Goal: Task Accomplishment & Management: Use online tool/utility

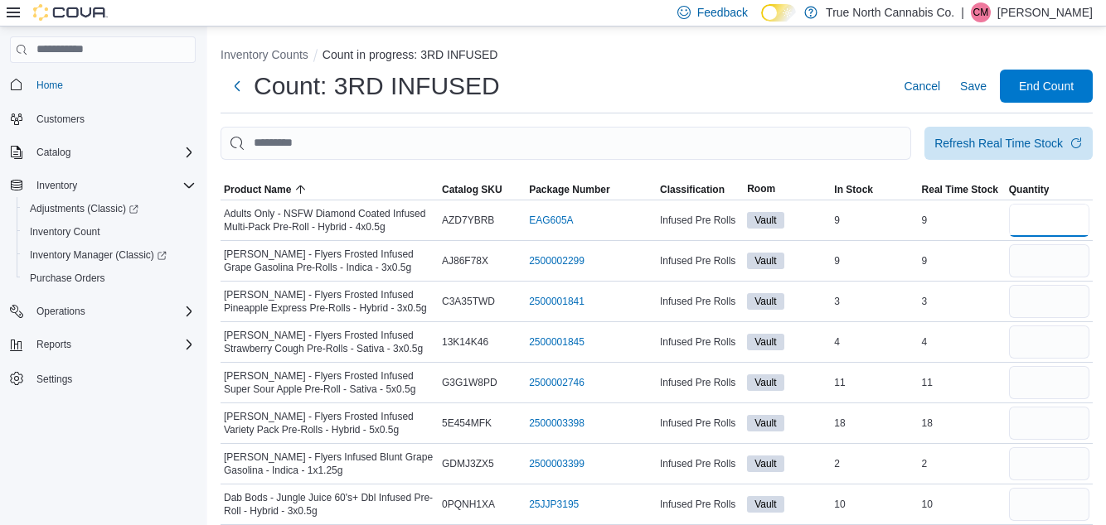
click at [1054, 230] on input "number" at bounding box center [1049, 220] width 80 height 33
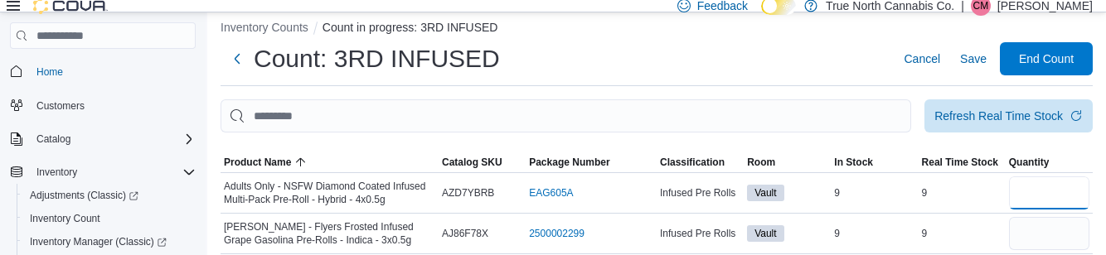
scroll to position [13, 0]
type input "*"
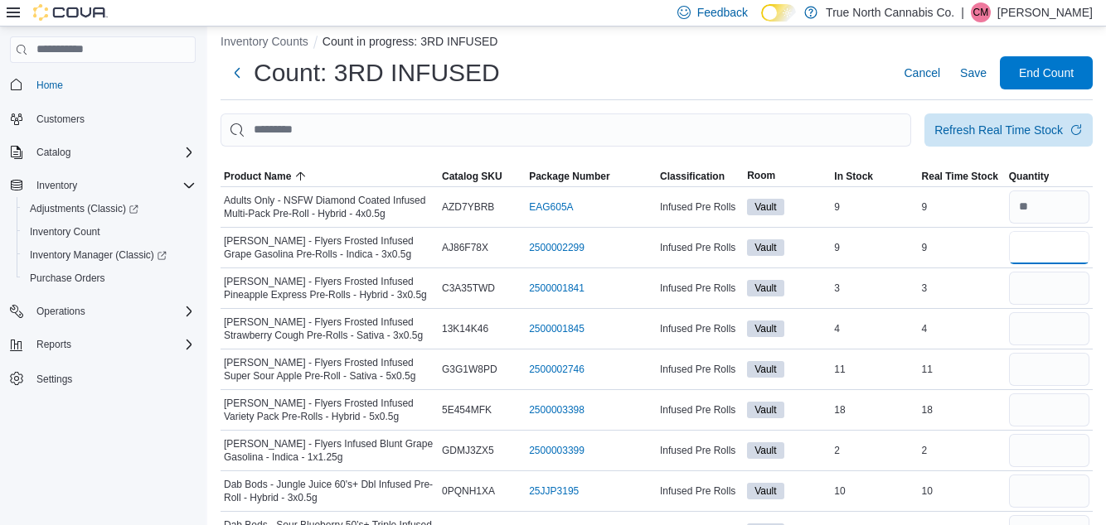
click at [1059, 253] on input "number" at bounding box center [1049, 247] width 80 height 33
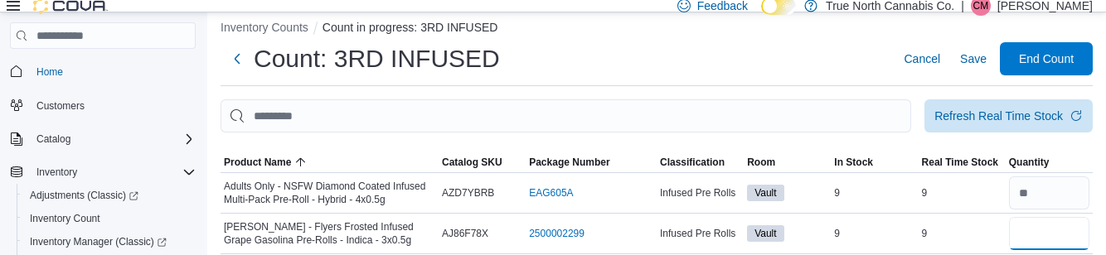
type input "*"
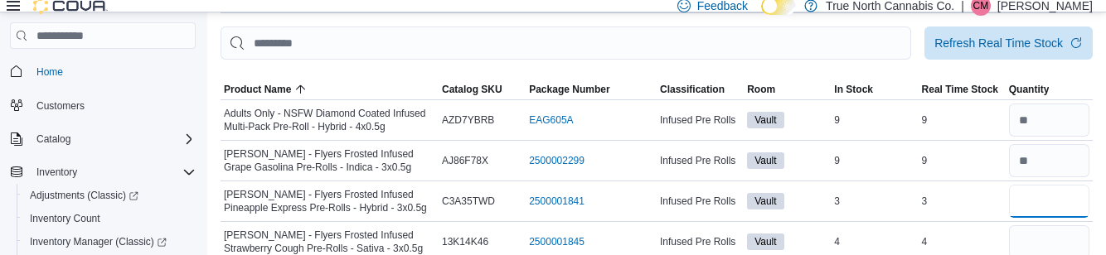
scroll to position [85, 0]
type input "*"
click at [1069, 243] on input "number" at bounding box center [1049, 242] width 80 height 33
type input "*"
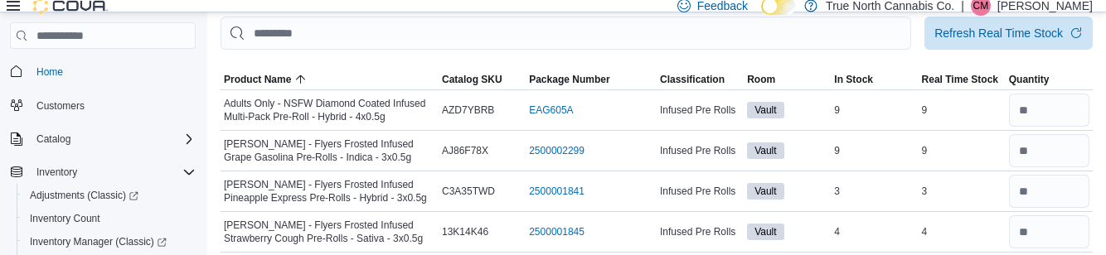
scroll to position [157, 0]
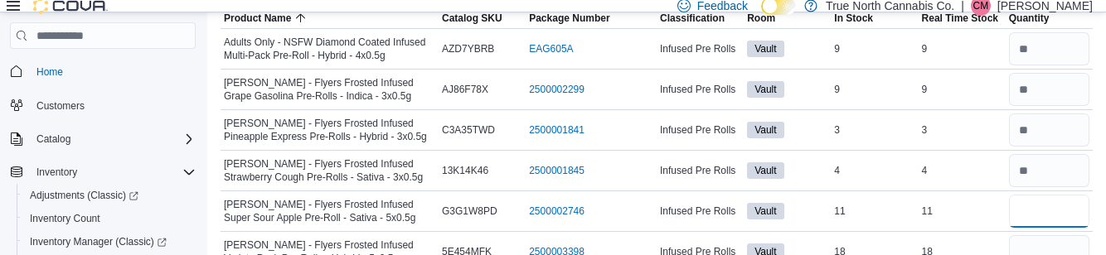
type input "**"
click at [1051, 257] on input "number" at bounding box center [1049, 251] width 80 height 33
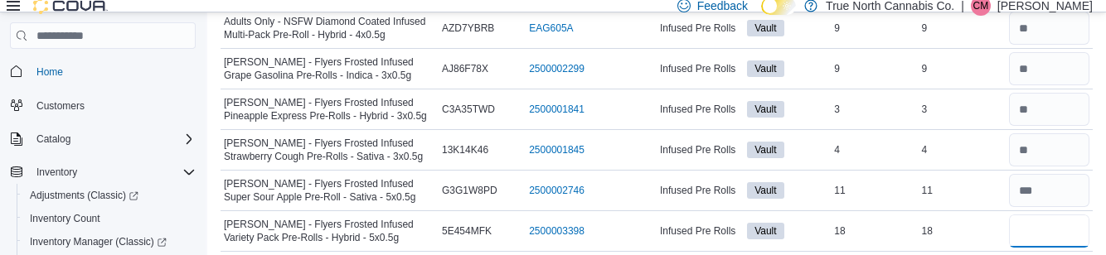
scroll to position [186, 0]
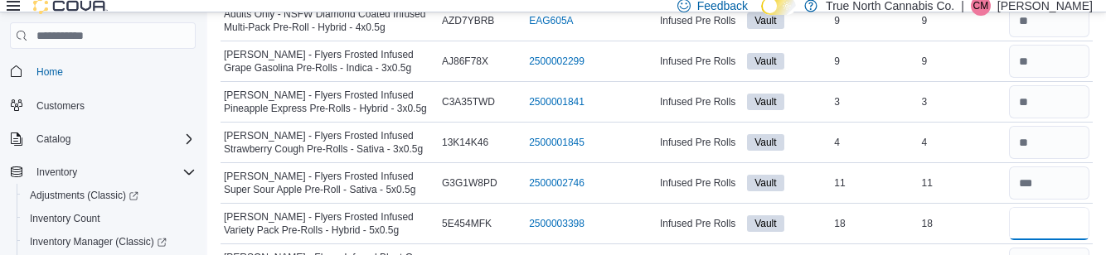
type input "**"
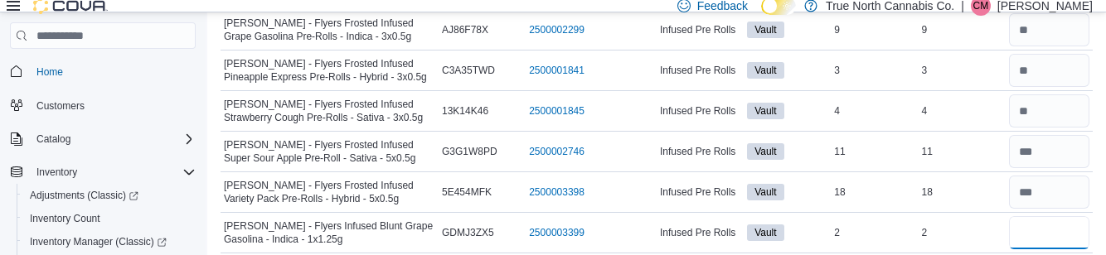
scroll to position [219, 0]
type input "*"
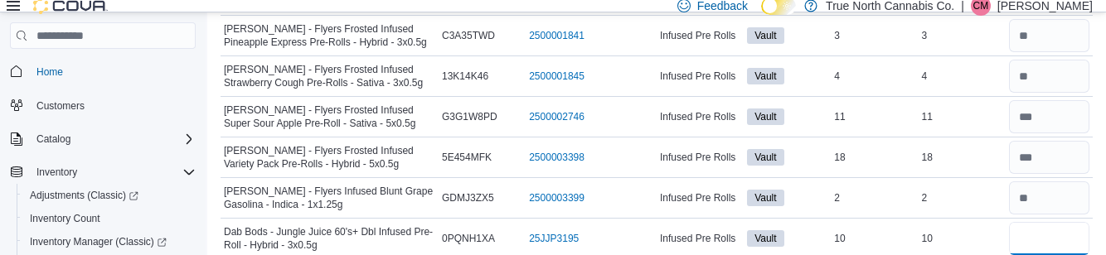
scroll to position [252, 0]
type input "**"
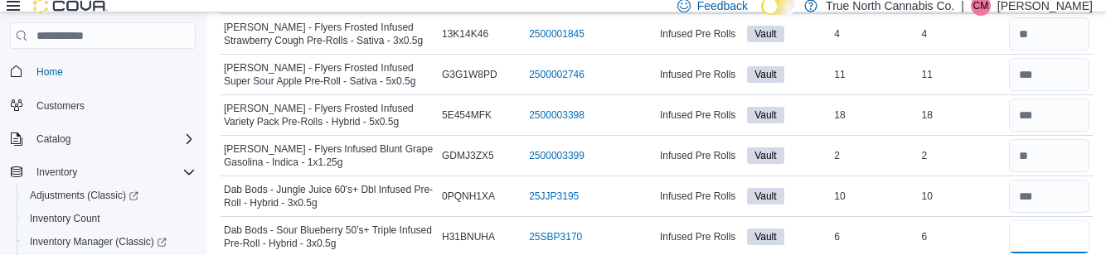
scroll to position [312, 0]
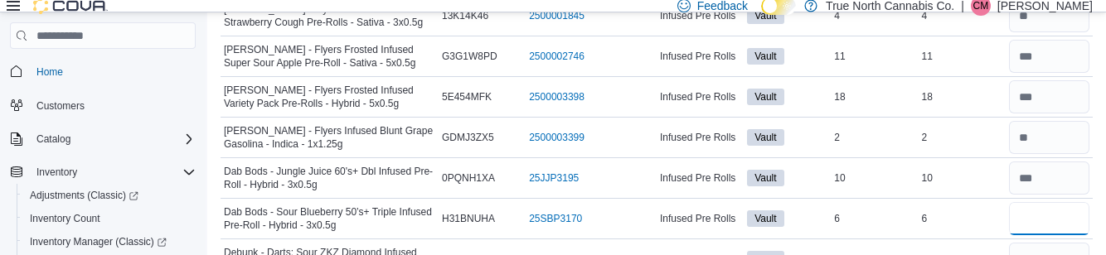
type input "*"
click at [1059, 261] on input "number" at bounding box center [1049, 259] width 80 height 33
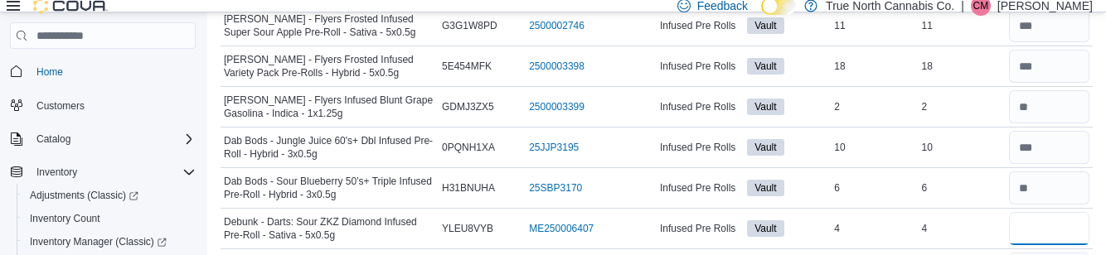
scroll to position [361, 0]
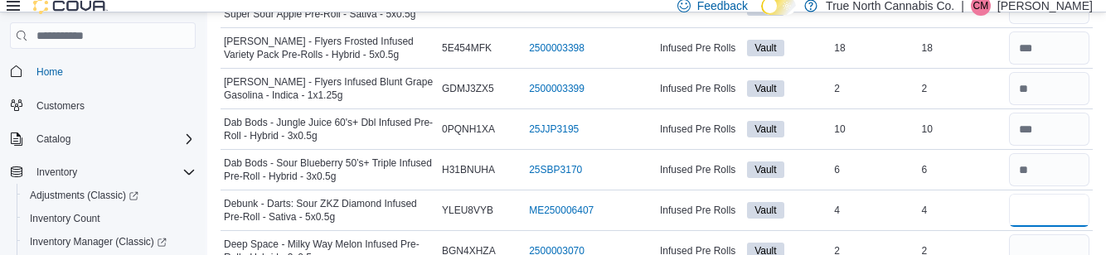
type input "*"
click at [1057, 254] on input "number" at bounding box center [1049, 251] width 80 height 33
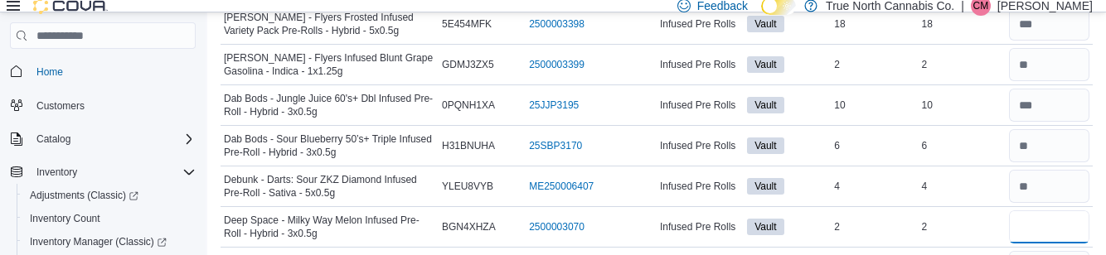
scroll to position [386, 0]
type input "*"
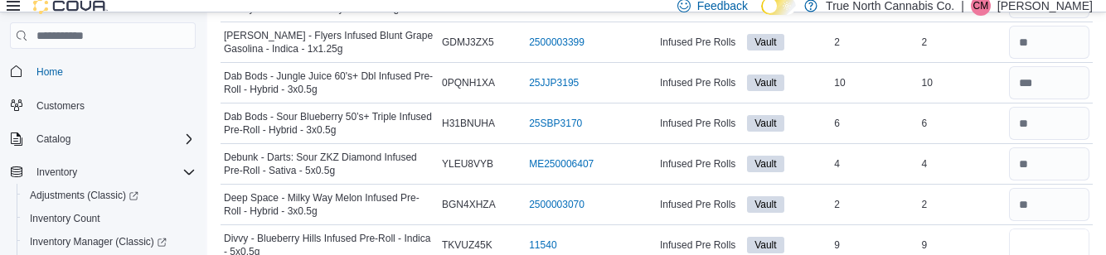
scroll to position [414, 0]
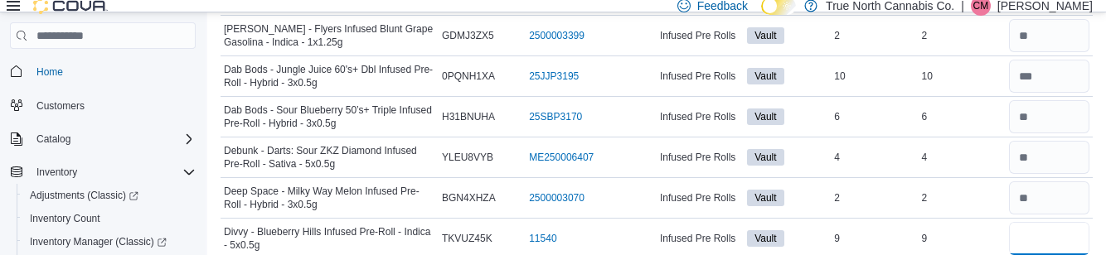
type input "*"
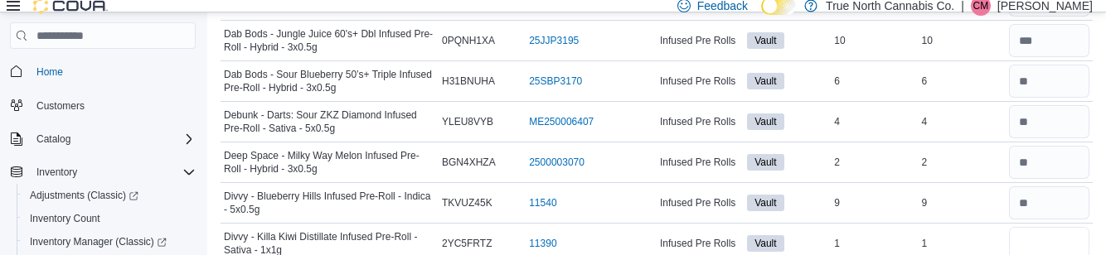
scroll to position [466, 0]
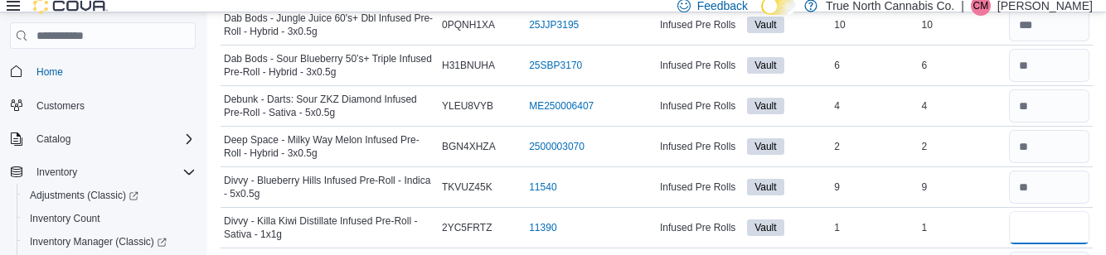
type input "*"
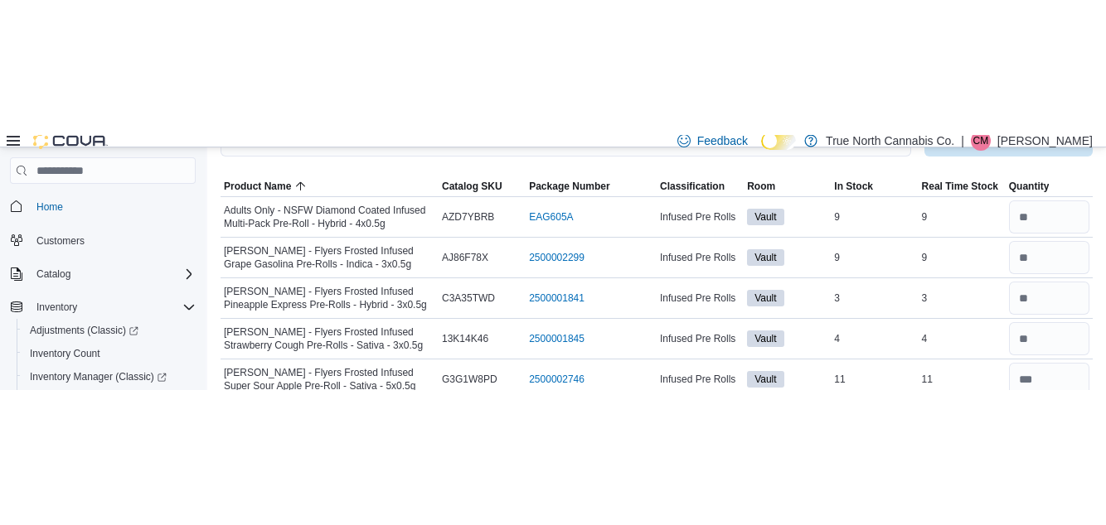
scroll to position [0, 0]
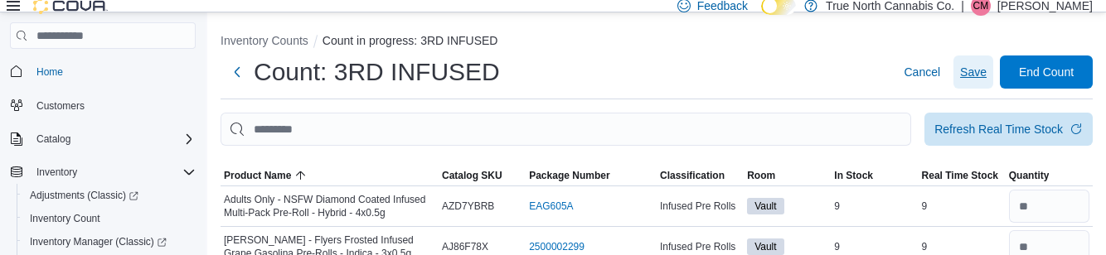
click at [972, 76] on span "Save" at bounding box center [973, 72] width 27 height 17
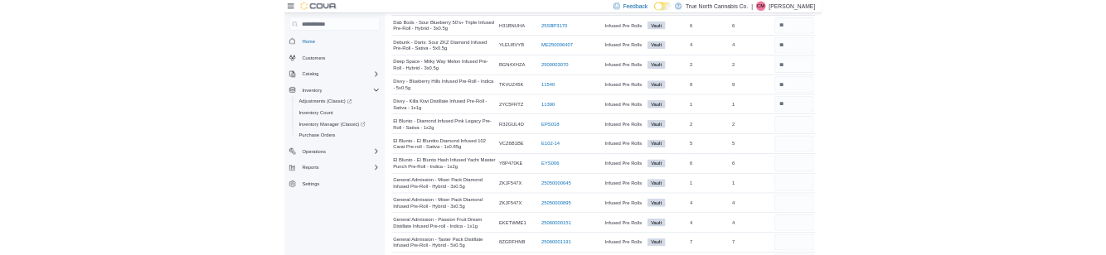
scroll to position [520, 0]
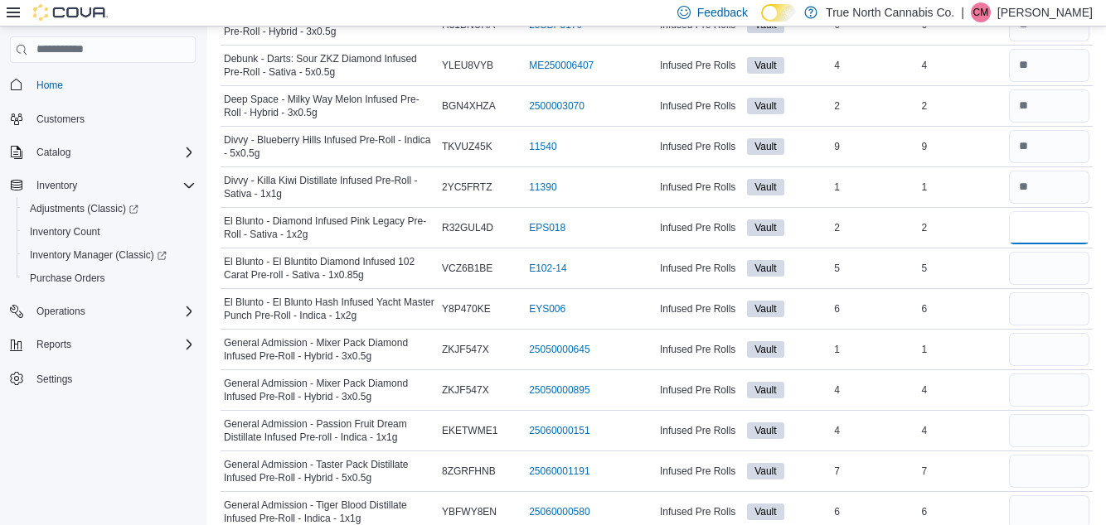
click at [1043, 231] on input "number" at bounding box center [1049, 227] width 80 height 33
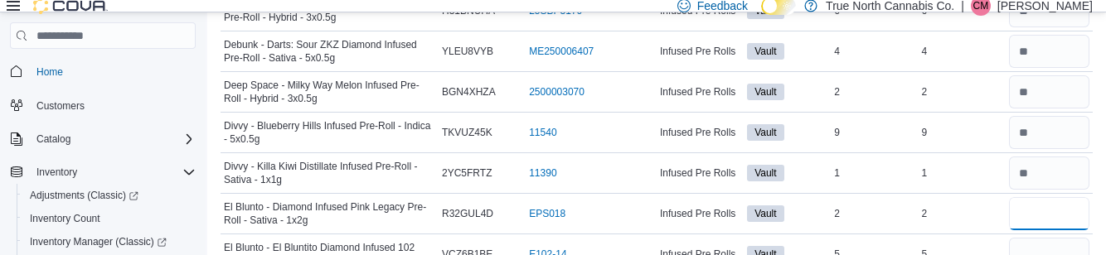
type input "*"
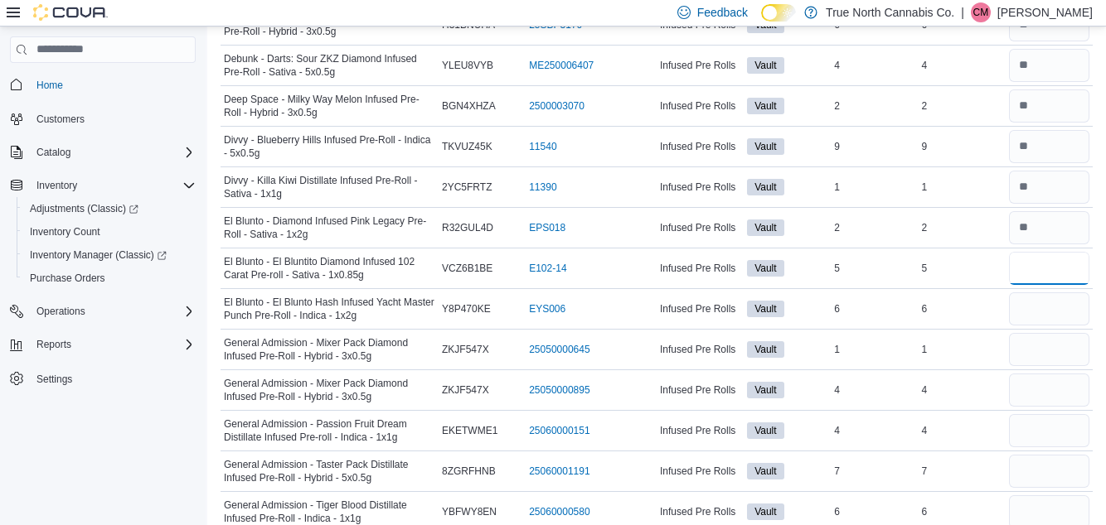
click at [1064, 267] on input "number" at bounding box center [1049, 268] width 80 height 33
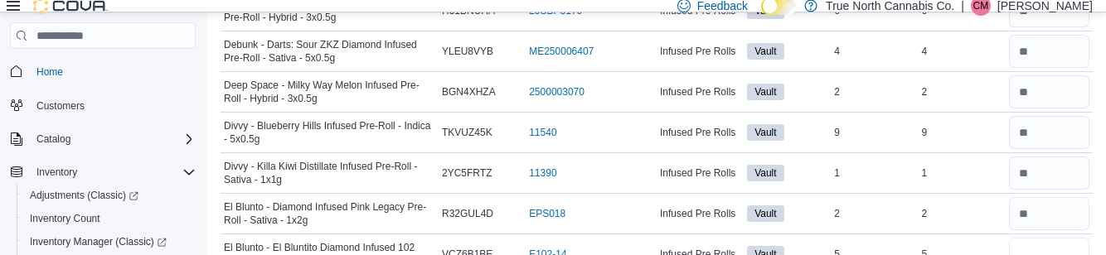
type input "*"
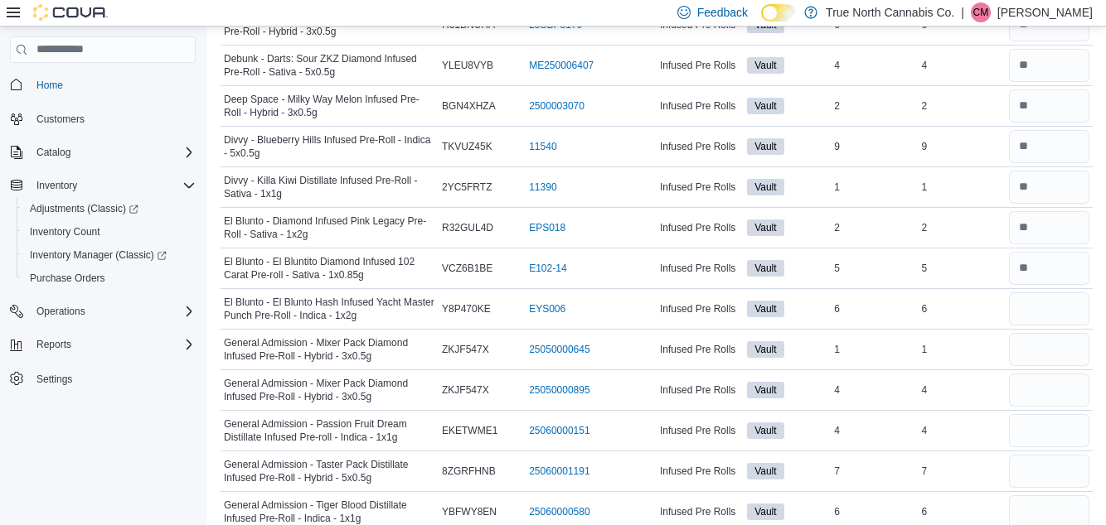
click at [1067, 330] on div at bounding box center [1048, 350] width 87 height 40
click at [1063, 302] on input "number" at bounding box center [1049, 309] width 80 height 33
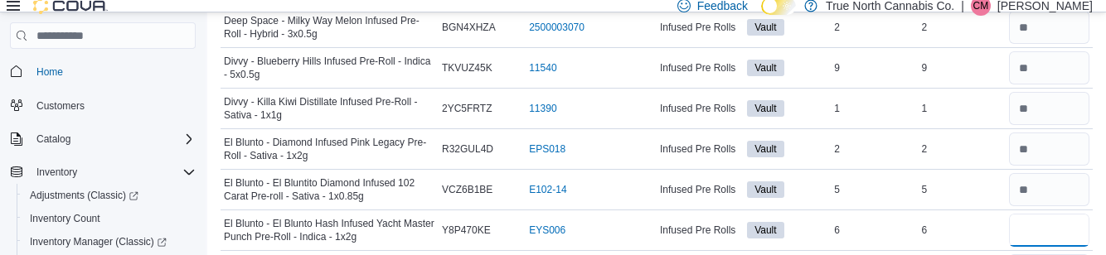
scroll to position [593, 0]
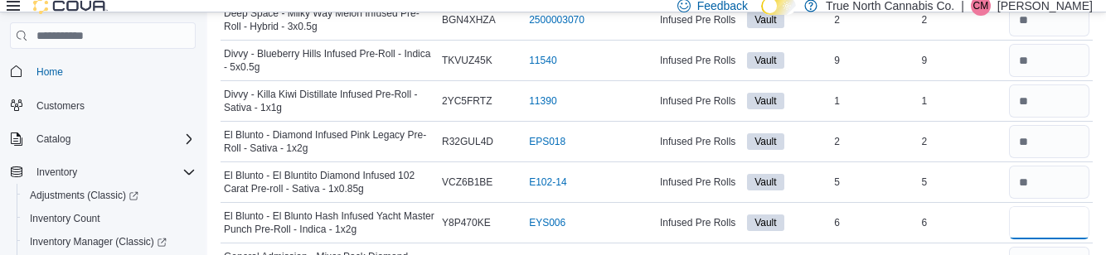
type input "*"
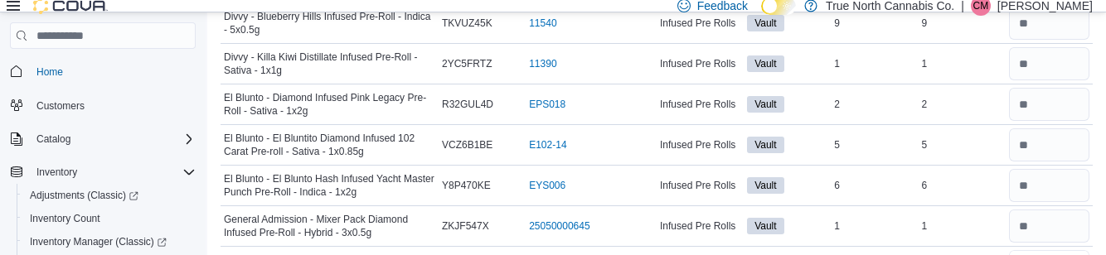
scroll to position [643, 0]
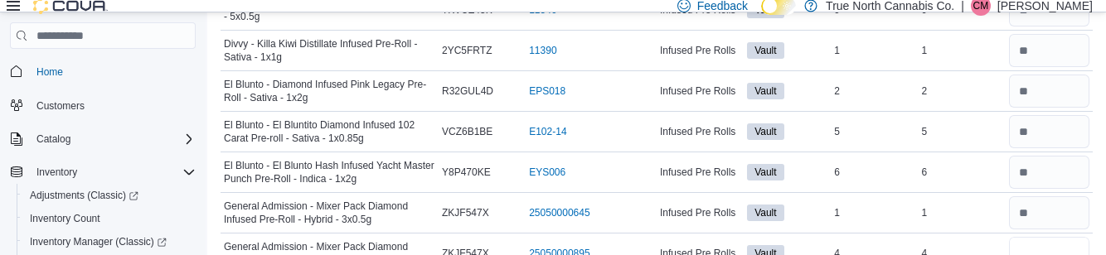
type input "*"
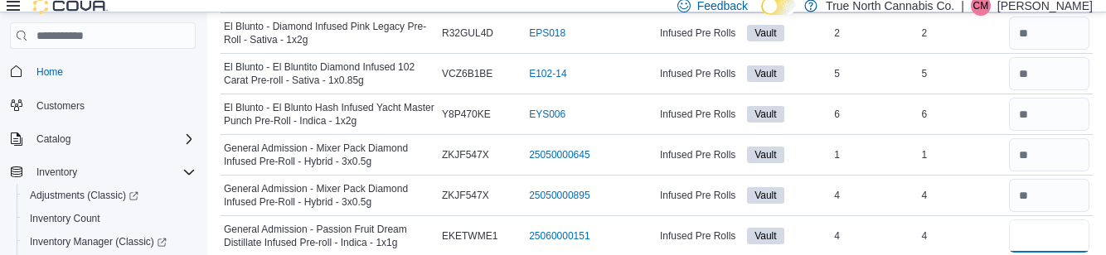
scroll to position [711, 0]
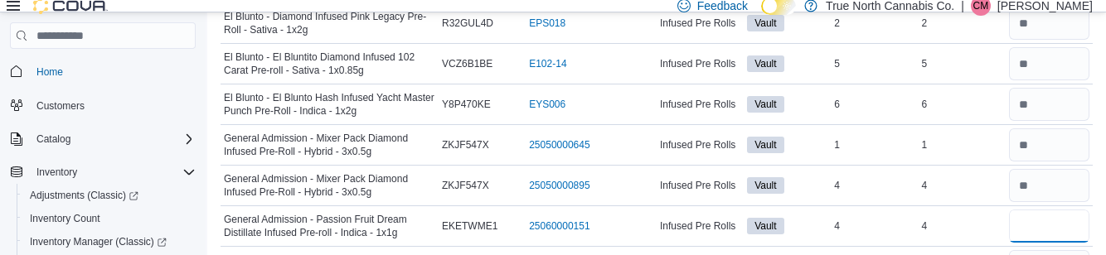
type input "*"
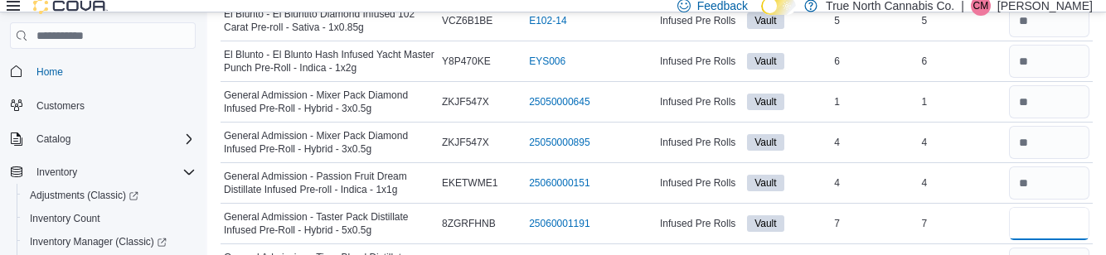
scroll to position [757, 0]
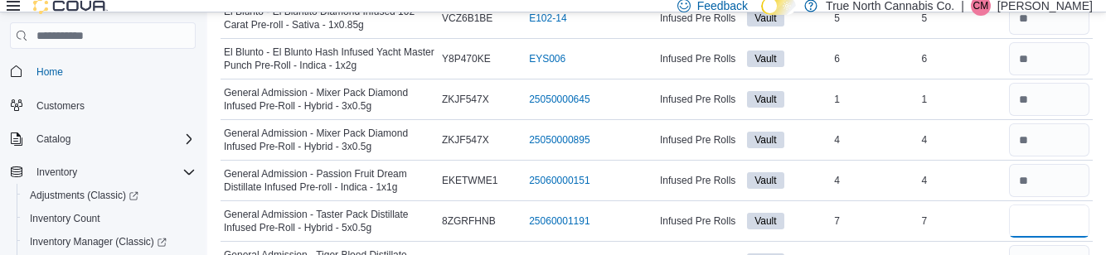
type input "*"
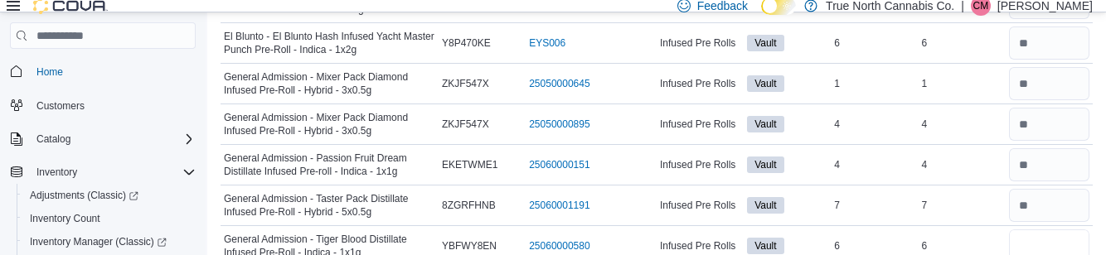
scroll to position [788, 0]
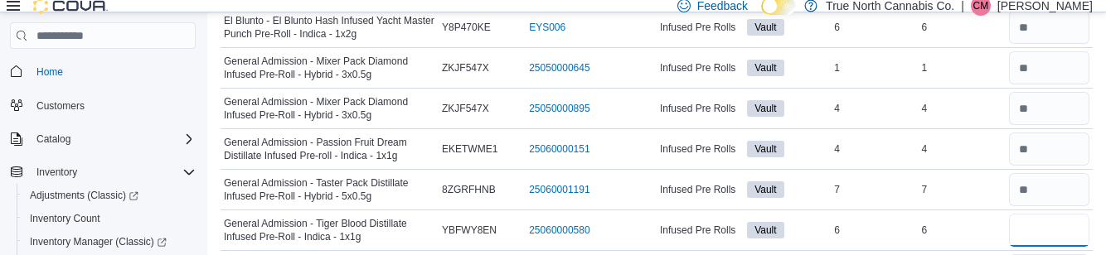
type input "*"
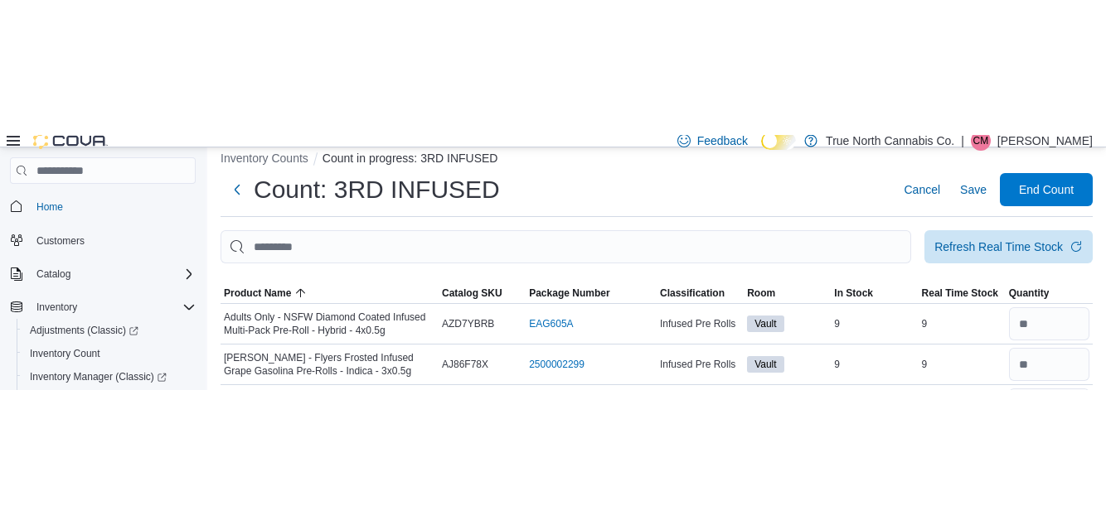
scroll to position [0, 0]
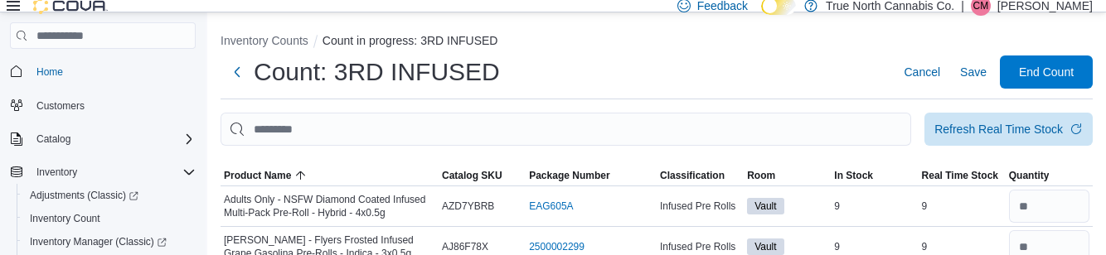
type input "**"
click at [975, 89] on span "Save" at bounding box center [973, 72] width 27 height 33
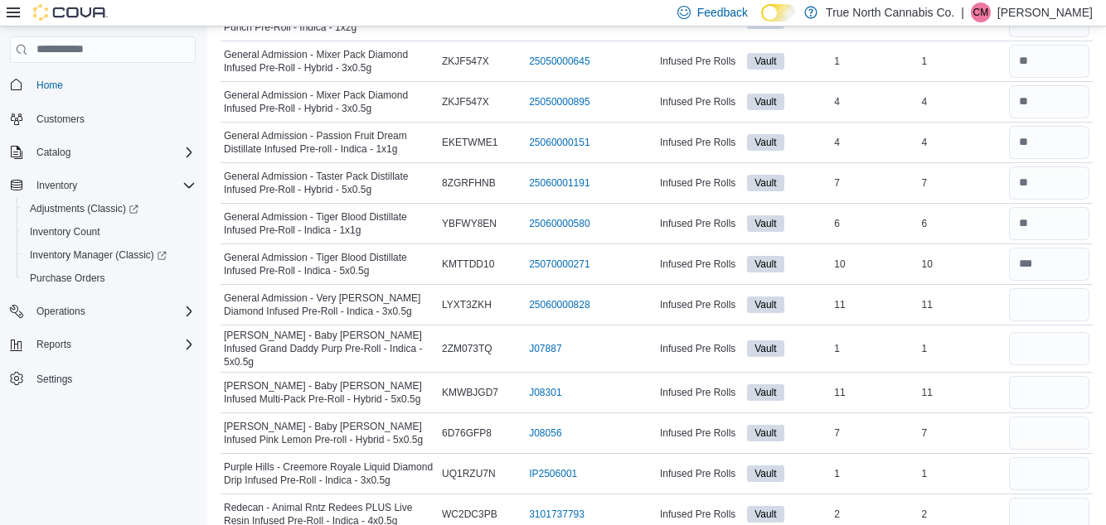
scroll to position [724, 0]
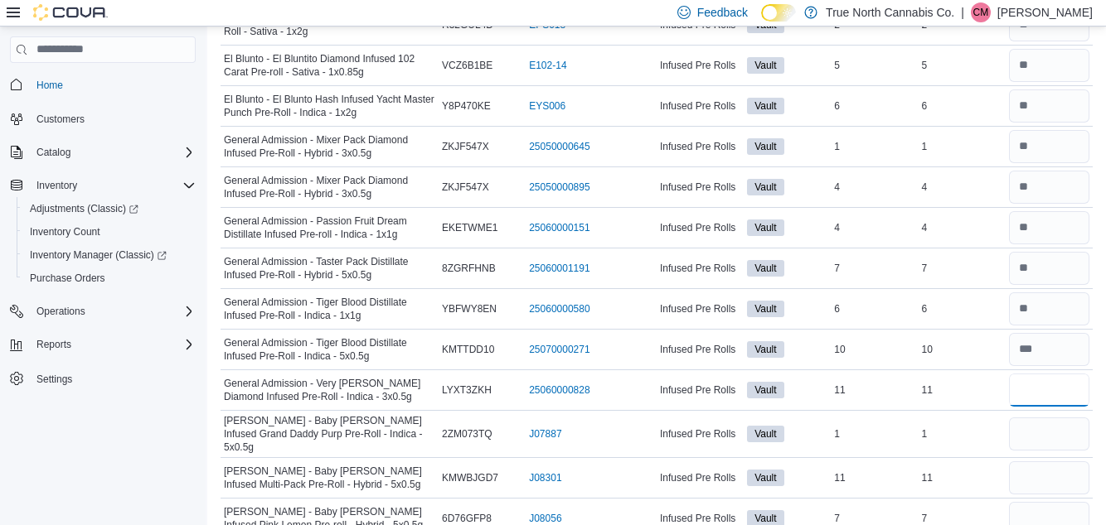
click at [1060, 390] on input "number" at bounding box center [1049, 390] width 80 height 33
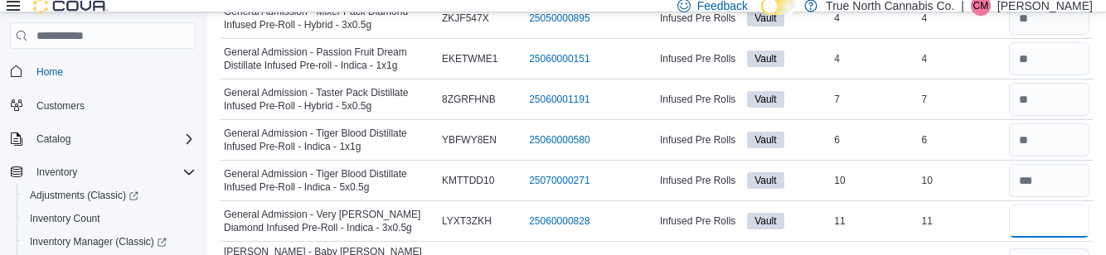
scroll to position [970, 0]
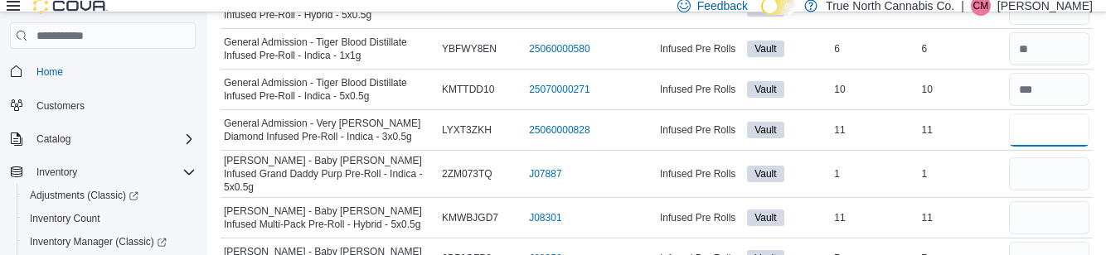
type input "**"
click at [1074, 166] on input "number" at bounding box center [1049, 173] width 80 height 33
type input "*"
click at [1061, 212] on input "number" at bounding box center [1049, 217] width 80 height 33
type input "**"
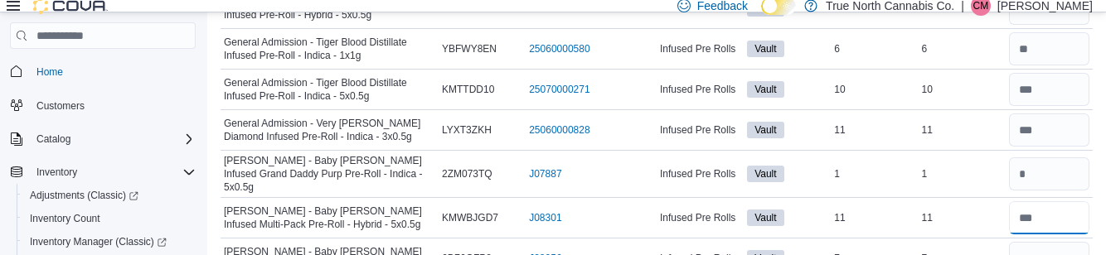
scroll to position [956, 0]
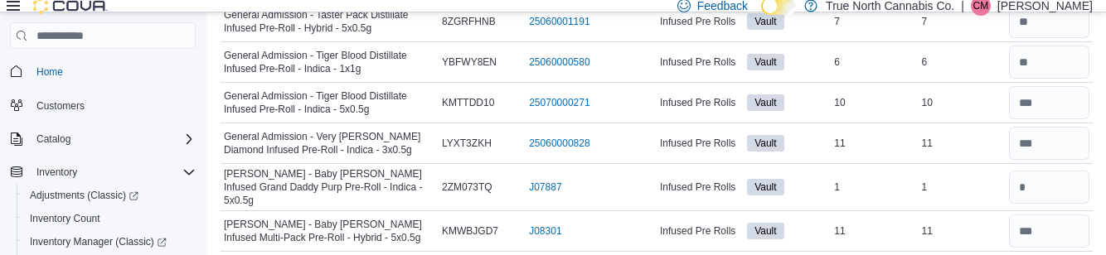
type input "*"
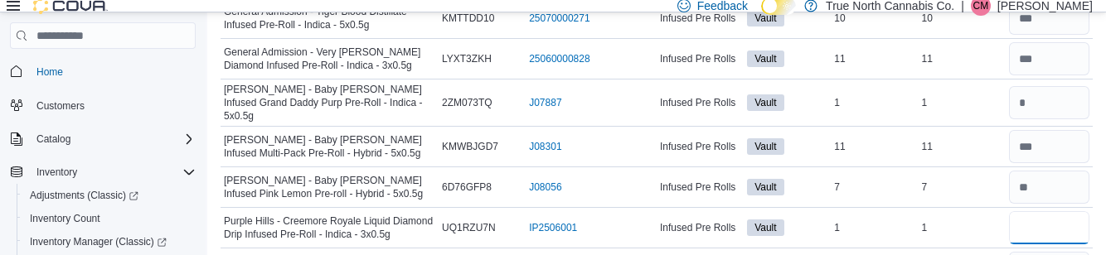
scroll to position [1043, 0]
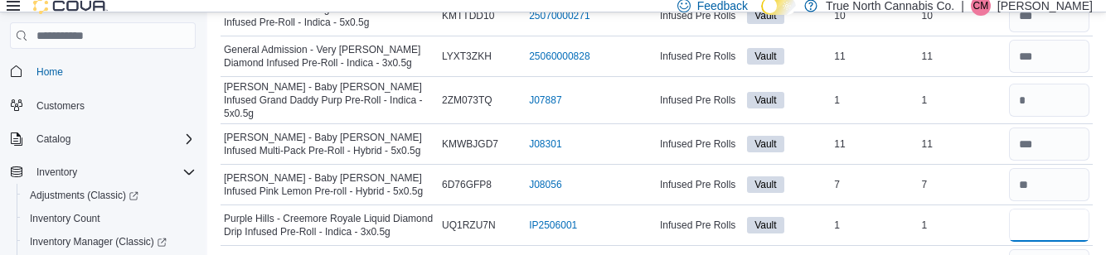
type input "*"
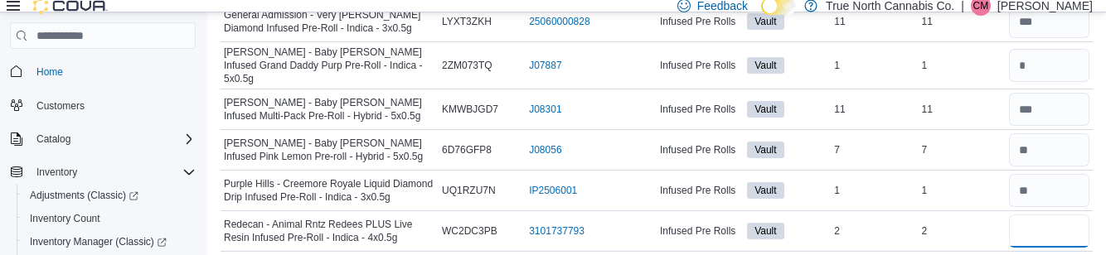
scroll to position [1081, 0]
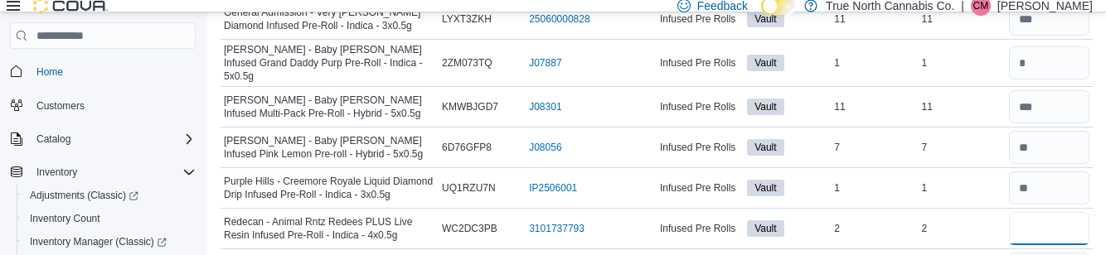
type input "*"
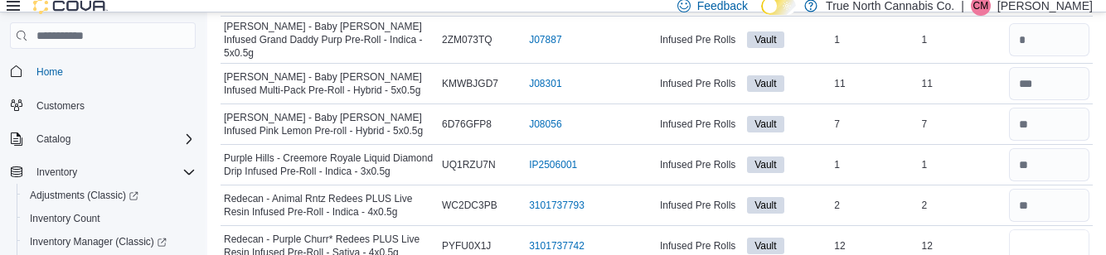
scroll to position [1118, 0]
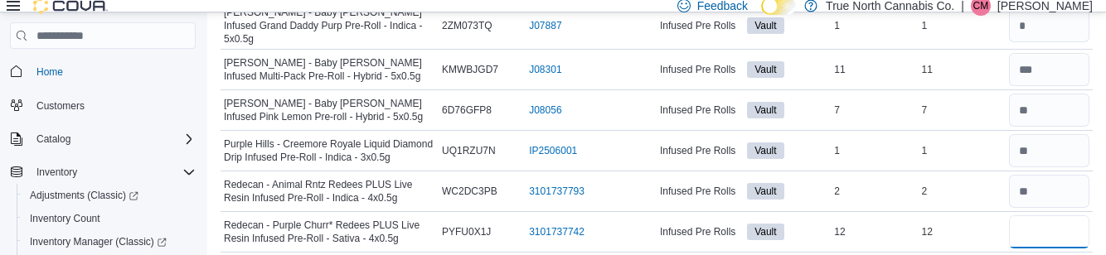
type input "**"
type input "*"
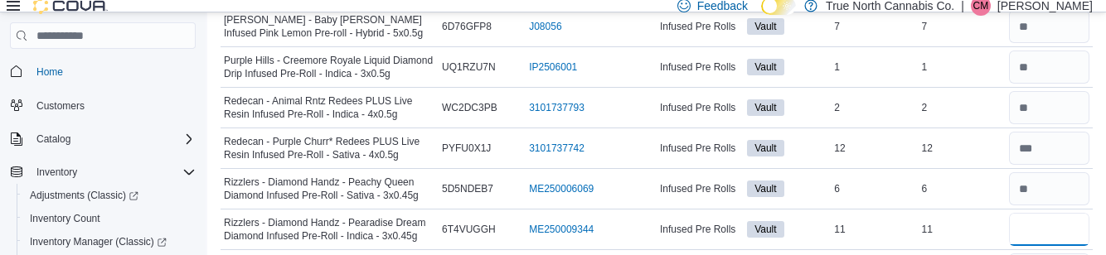
scroll to position [1202, 0]
type input "**"
type input "*"
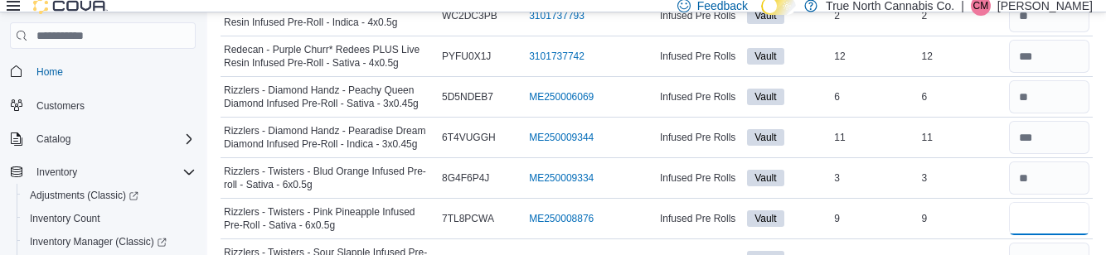
scroll to position [1307, 0]
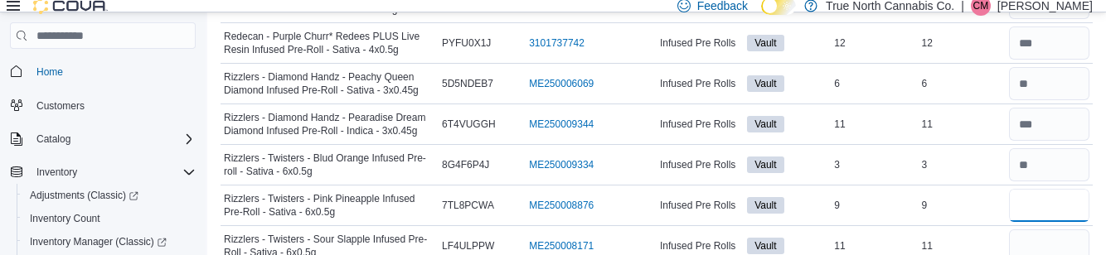
type input "*"
click at [1066, 237] on input "number" at bounding box center [1049, 246] width 80 height 33
type input "**"
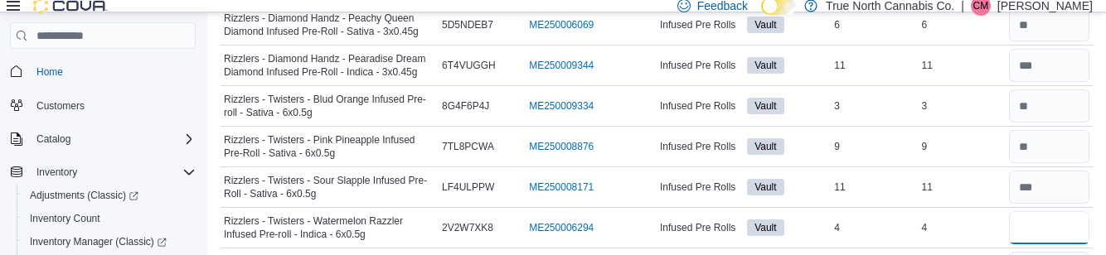
scroll to position [1365, 0]
type input "*"
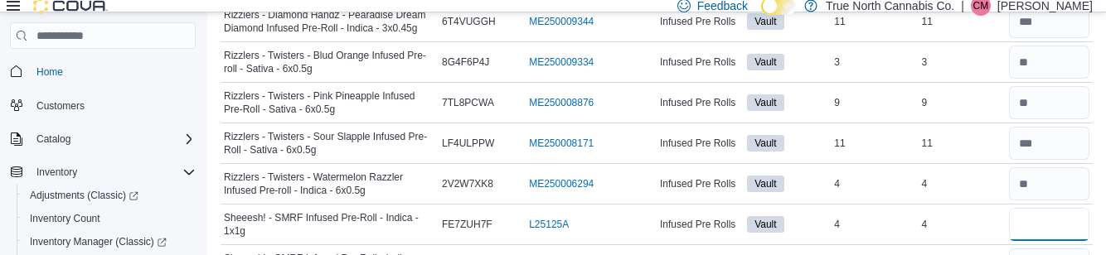
scroll to position [1419, 0]
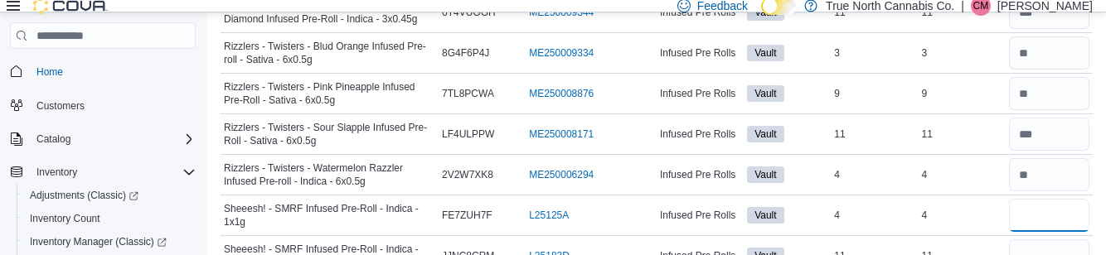
type input "*"
click at [1064, 245] on input "number" at bounding box center [1049, 256] width 80 height 33
type input "**"
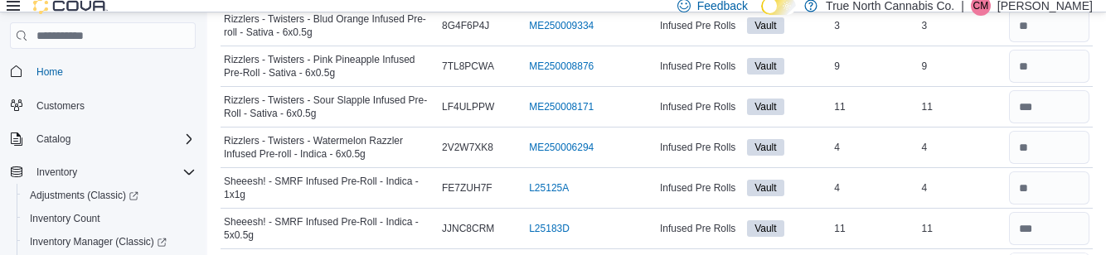
scroll to position [1452, 0]
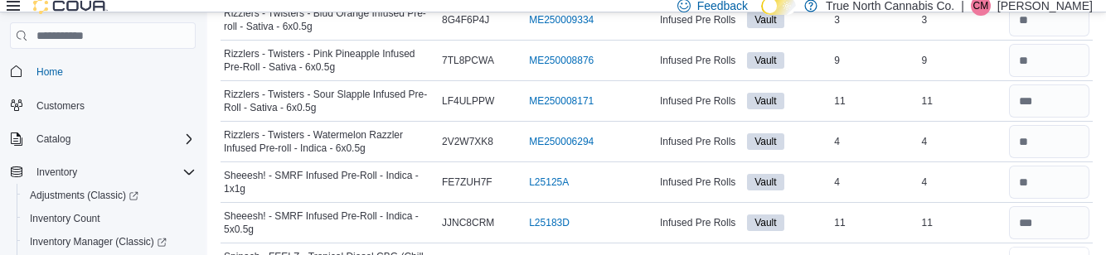
type input "*"
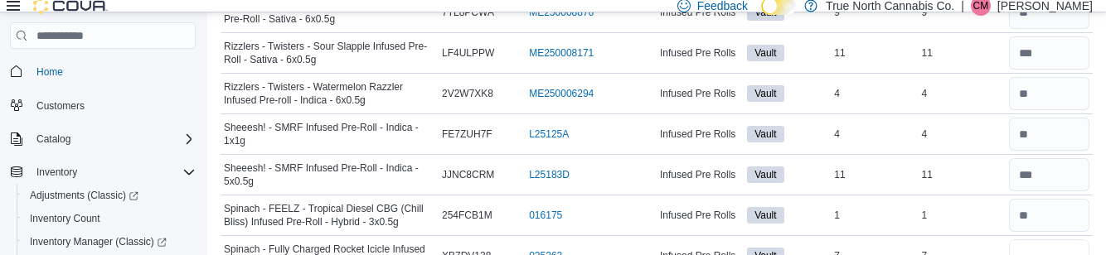
scroll to position [1523, 0]
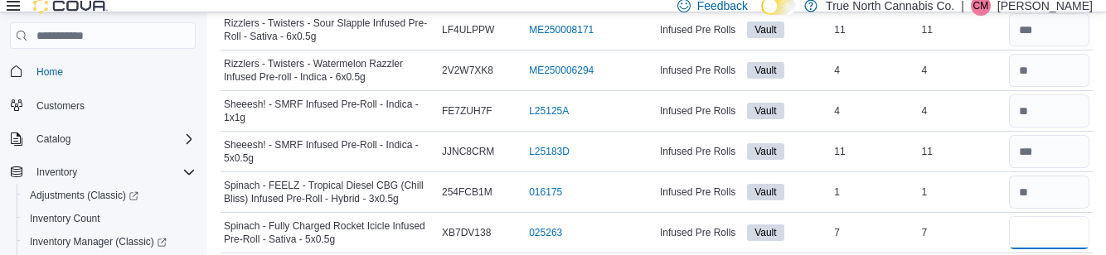
type input "*"
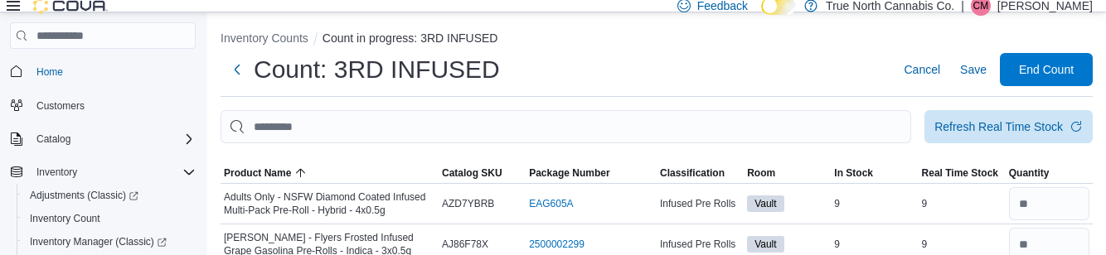
scroll to position [0, 0]
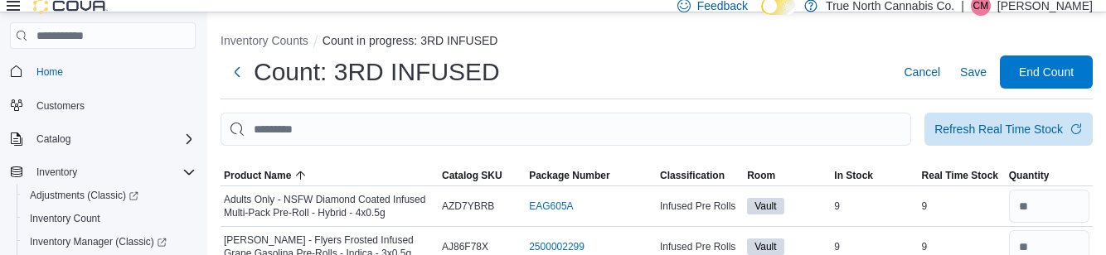
type input "*"
click at [983, 79] on span "Save" at bounding box center [973, 72] width 27 height 17
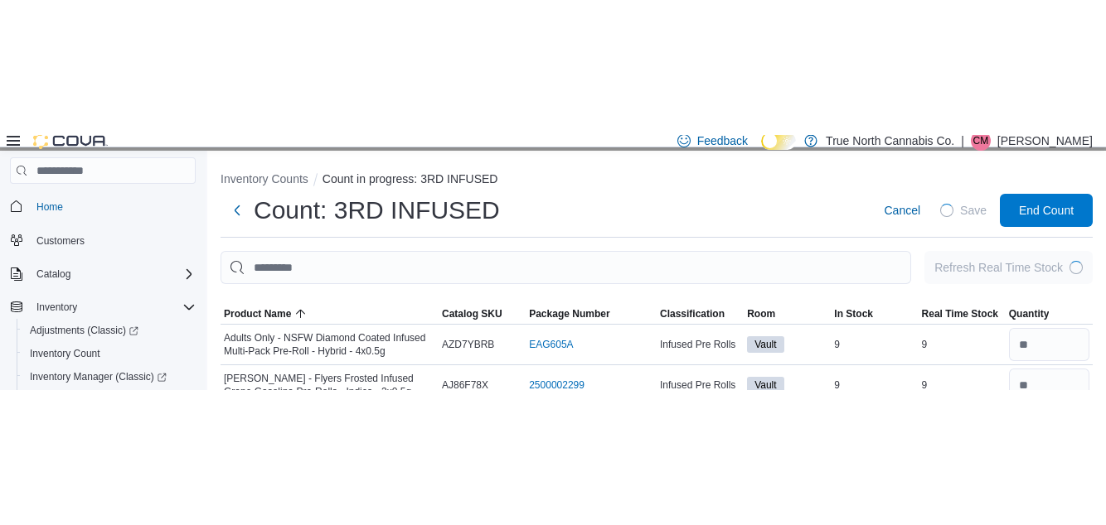
scroll to position [3, 0]
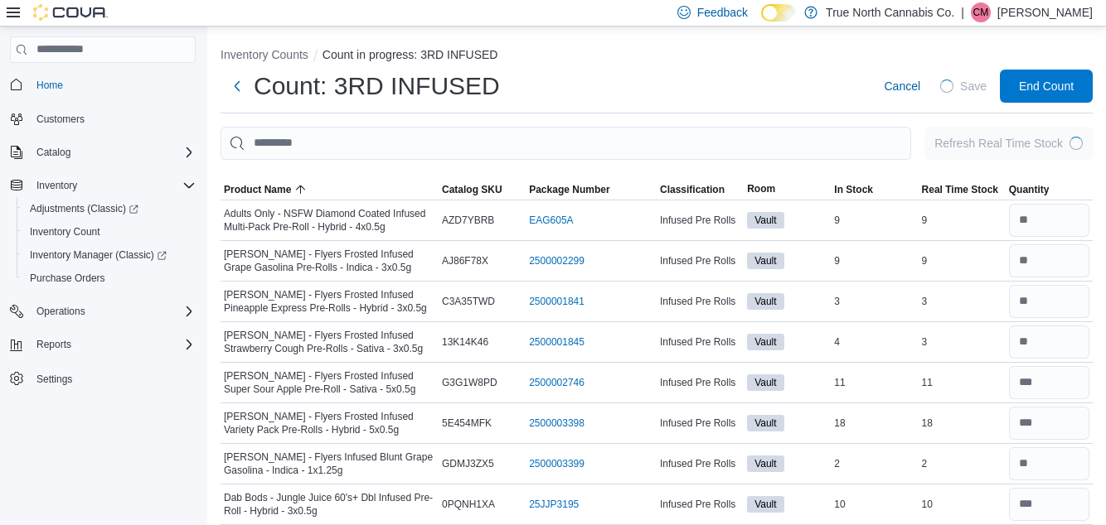
click at [973, 85] on span "Save" at bounding box center [973, 86] width 27 height 17
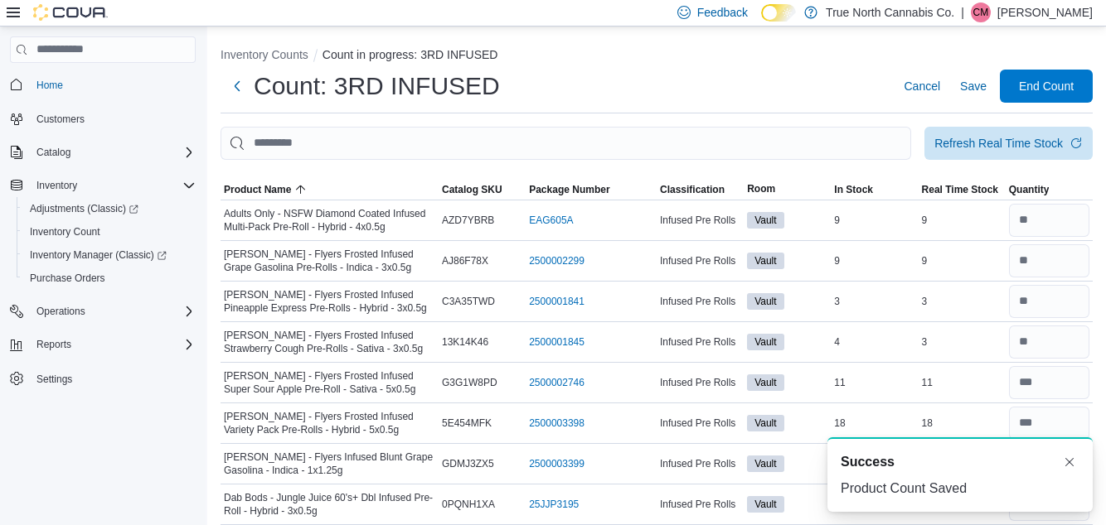
scroll to position [0, 0]
click at [1063, 103] on span "End Count" at bounding box center [1045, 86] width 73 height 33
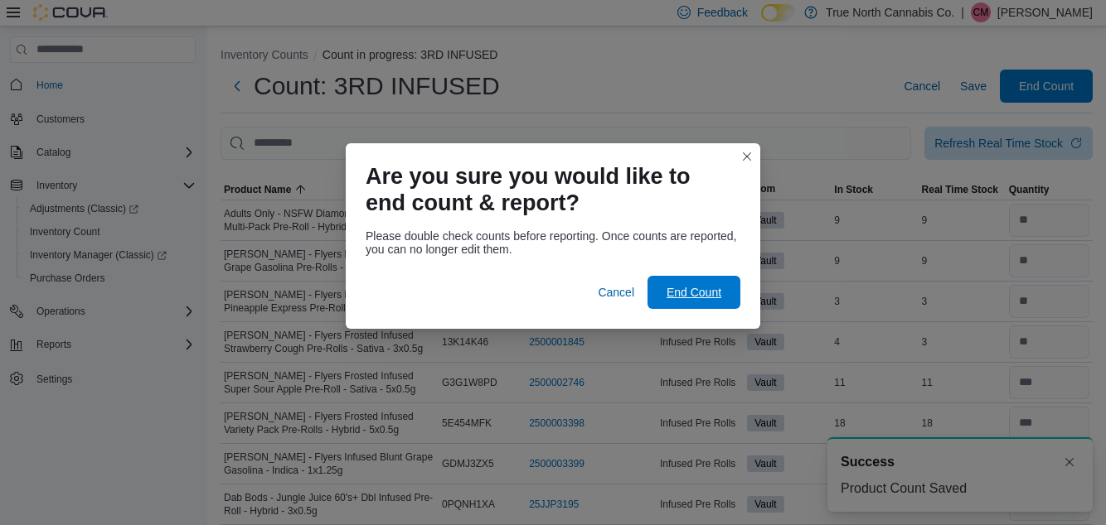
click at [696, 296] on span "End Count" at bounding box center [693, 292] width 55 height 17
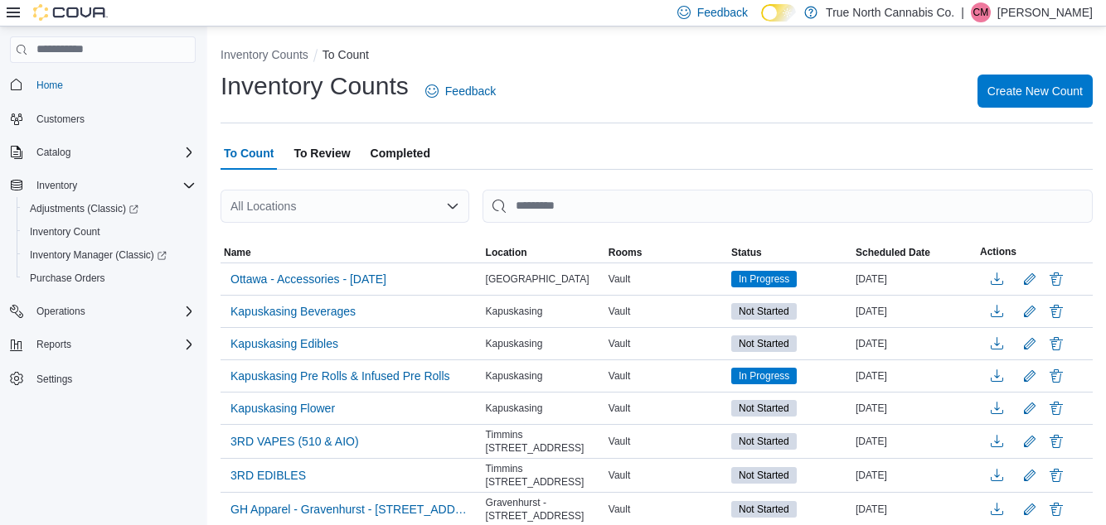
click at [462, 211] on div "All Locations" at bounding box center [344, 206] width 249 height 33
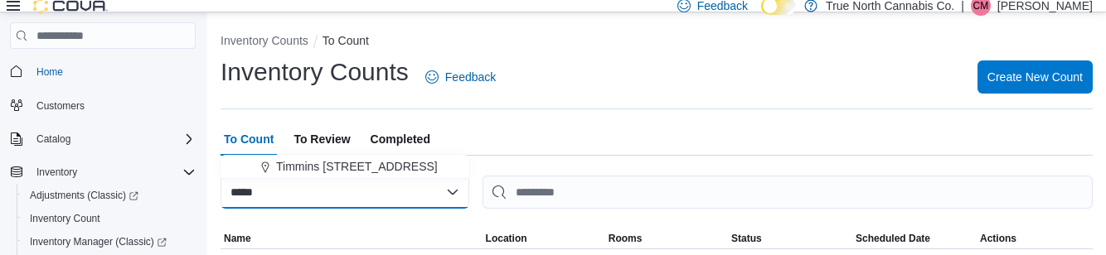
type input "*****"
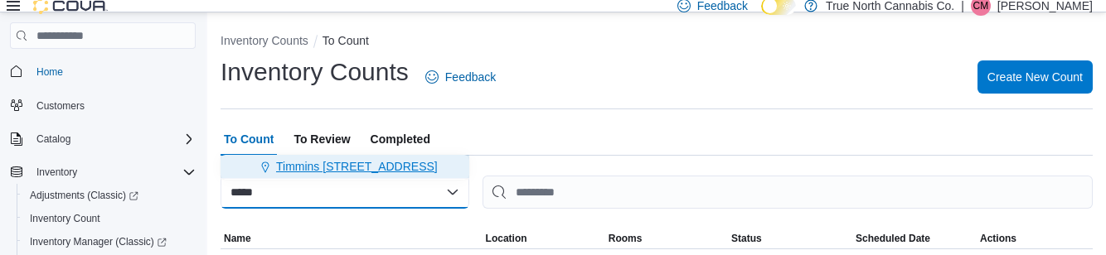
click at [351, 174] on span "Timmins [STREET_ADDRESS]" at bounding box center [357, 166] width 162 height 17
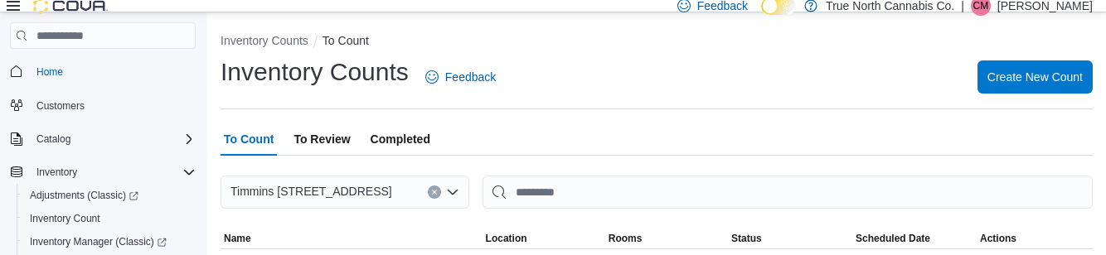
click at [683, 63] on div "Inventory Counts Feedback Create New Count" at bounding box center [656, 77] width 872 height 43
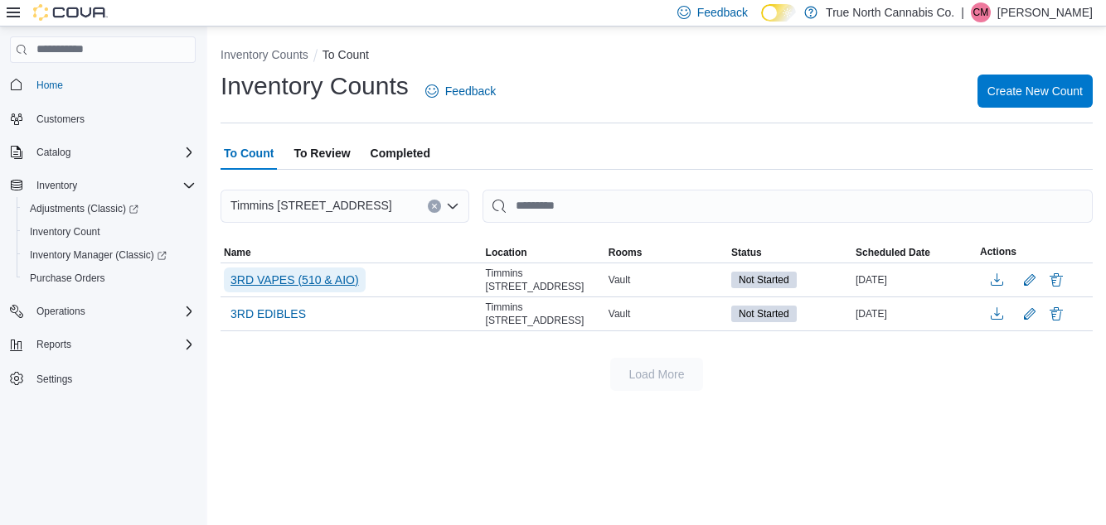
click at [332, 278] on span "3RD VAPES (510 & AIO)" at bounding box center [294, 280] width 128 height 17
click at [341, 275] on span "3RD VAPES (510 & AIO)" at bounding box center [294, 280] width 128 height 17
click at [340, 275] on span "3RD VAPES (510 & AIO)" at bounding box center [294, 280] width 128 height 17
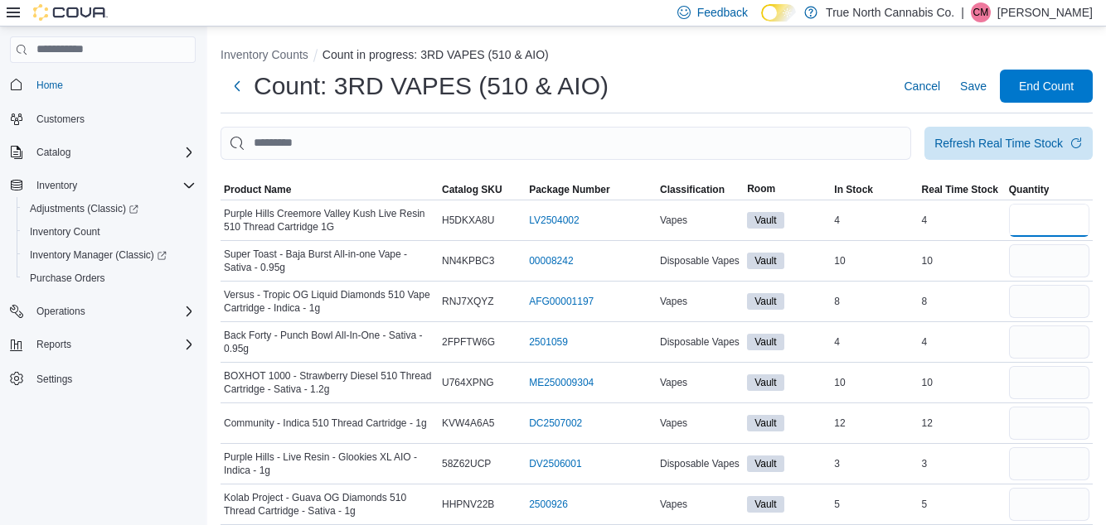
click at [1059, 235] on input "number" at bounding box center [1049, 220] width 80 height 33
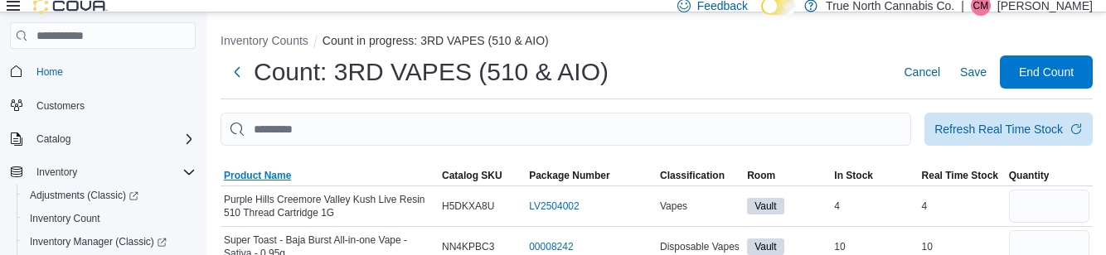
click at [283, 177] on span "Product Name" at bounding box center [257, 175] width 67 height 13
